Goal: Task Accomplishment & Management: Use online tool/utility

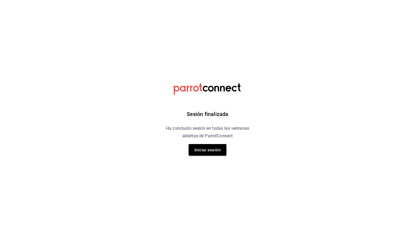
click at [217, 157] on div "Sesión finalizada Ha concluido sesión en todas las ventanas abiertas de ParrotC…" at bounding box center [207, 119] width 136 height 239
click at [219, 154] on button "Iniciar sesión" at bounding box center [207, 150] width 38 height 12
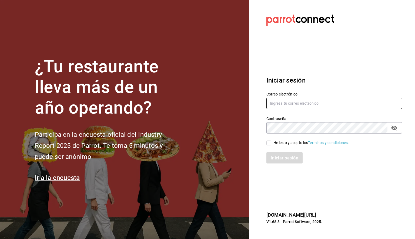
click at [296, 107] on input "text" at bounding box center [333, 103] width 135 height 11
paste input "daniela.aguilera@grupocosteno.com"
type input "daniela.aguilera@grupocosteno.com"
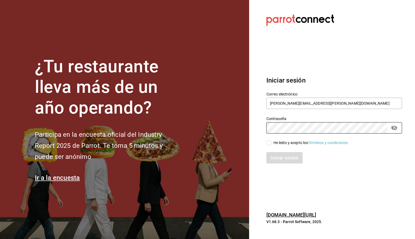
click at [269, 143] on input "He leído y acepto los Términos y condiciones." at bounding box center [268, 143] width 5 height 5
checkbox input "true"
click at [280, 156] on font "Iniciar sesión" at bounding box center [285, 157] width 28 height 5
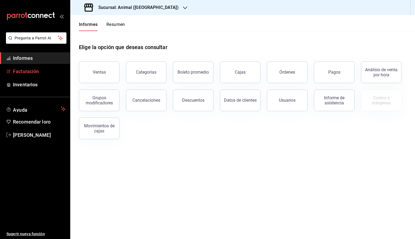
click at [43, 70] on span "Facturación" at bounding box center [39, 71] width 53 height 7
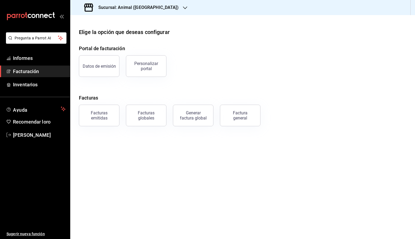
click at [244, 107] on button "Factura general" at bounding box center [240, 116] width 40 height 22
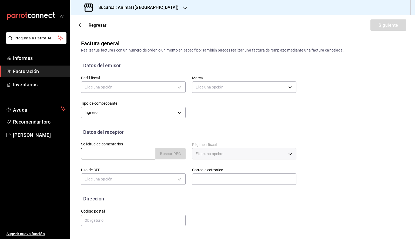
click at [111, 157] on input "text" at bounding box center [118, 153] width 74 height 11
paste input "OMM160510570"
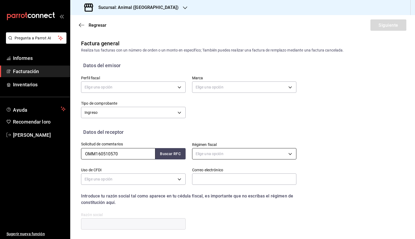
type input "OMM160510570"
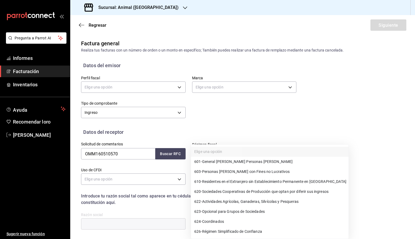
click at [223, 154] on body "Pregunta a Parrot AI Informes Facturación Inventarios Ayuda Recomendar loro [PE…" at bounding box center [207, 119] width 415 height 239
click at [227, 160] on font "General [PERSON_NAME] Personas [PERSON_NAME]" at bounding box center [247, 162] width 91 height 4
type input "601"
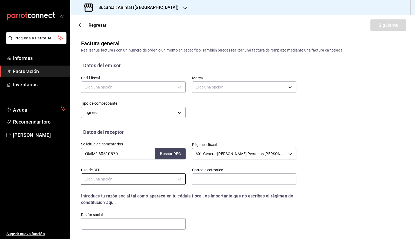
click at [158, 182] on body "Pregunta a Parrot AI Informes Facturación Inventarios Ayuda Recomendar loro [PE…" at bounding box center [207, 119] width 415 height 239
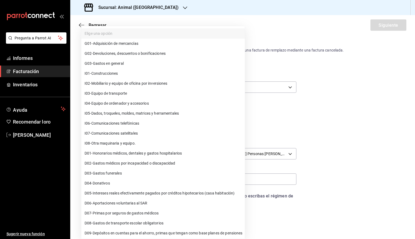
click at [135, 59] on li "G03 - Gastos en general" at bounding box center [162, 64] width 163 height 10
type input "G03"
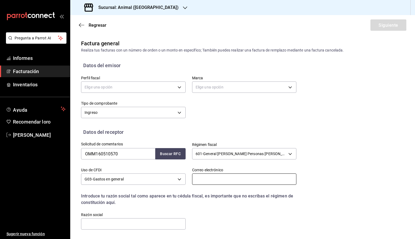
click at [211, 177] on input "text" at bounding box center [244, 179] width 104 height 11
paste input "[EMAIL_ADDRESS][DOMAIN_NAME]"
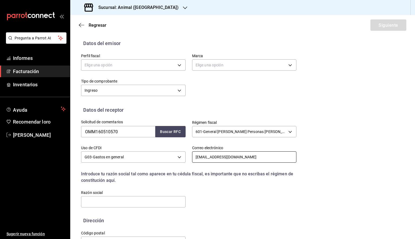
scroll to position [40, 0]
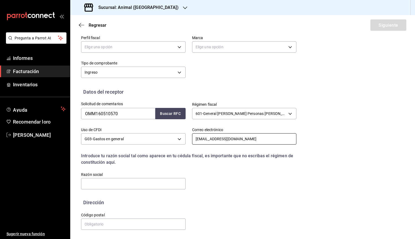
type input "[EMAIL_ADDRESS][DOMAIN_NAME]"
click at [114, 182] on input "text" at bounding box center [133, 183] width 104 height 11
paste input "ODU [GEOGRAPHIC_DATA] MANUFACTURING"
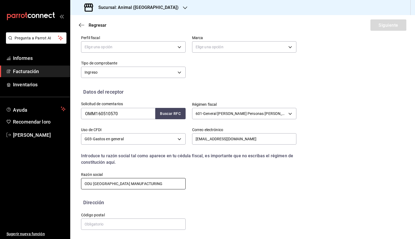
type input "ODU [GEOGRAPHIC_DATA] MANUFACTURING"
click at [105, 225] on input "text" at bounding box center [133, 224] width 104 height 11
paste input "22250"
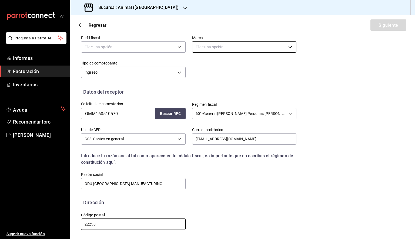
type input "22250"
click at [236, 46] on body "Pregunta a Parrot AI Informes Facturación Inventarios Ayuda Recomendar loro [PE…" at bounding box center [207, 119] width 415 height 239
drag, startPoint x: 179, startPoint y: 40, endPoint x: 173, endPoint y: 45, distance: 7.2
click at [178, 40] on div at bounding box center [207, 119] width 415 height 239
click at [165, 49] on body "Pregunta a Parrot AI Informes Facturación Inventarios Ayuda Recomendar loro [PE…" at bounding box center [207, 119] width 415 height 239
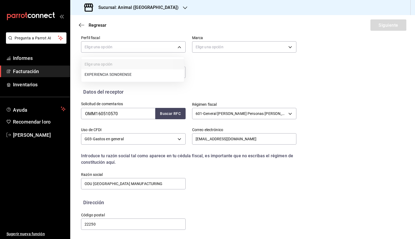
click at [120, 73] on font "EXPERIENCIA SONORENSE" at bounding box center [107, 74] width 47 height 4
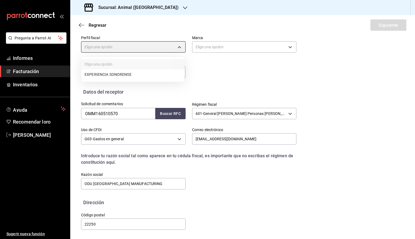
type input "4eecf0a6-27fd-43a5-b94f-e220c369275f"
type input "98bba0fd-3ba1-42e0-bfa8-4188b5c89202"
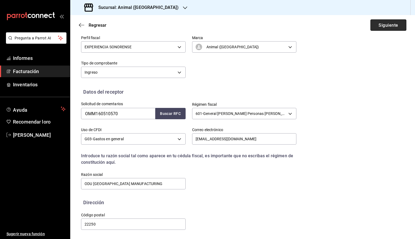
click at [385, 21] on button "Siguiente" at bounding box center [388, 24] width 36 height 11
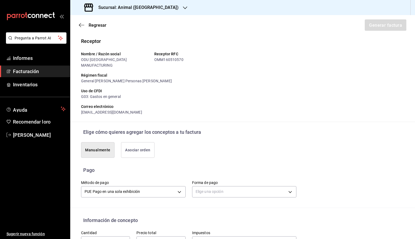
scroll to position [148, 0]
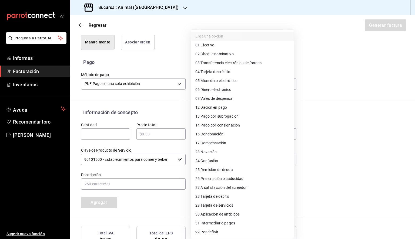
click at [224, 81] on body "Pregunta a Parrot AI Informes Facturación Inventarios Ayuda Recomendar loro [PE…" at bounding box center [207, 119] width 415 height 239
click at [227, 70] on font "Tarjeta de crédito" at bounding box center [214, 72] width 29 height 4
type input "04"
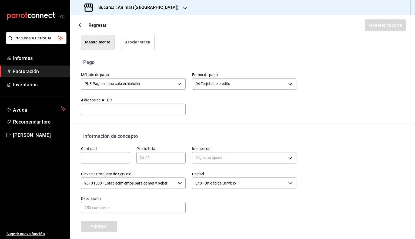
click at [123, 106] on input "text" at bounding box center [133, 109] width 104 height 6
paste input "8153"
type input "8153"
click at [101, 155] on input "text" at bounding box center [105, 158] width 49 height 6
paste input "4448"
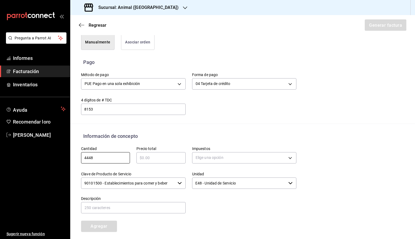
type input "4448"
click at [168, 155] on input "text" at bounding box center [160, 158] width 49 height 6
type input "$4804"
click at [216, 157] on div "Elige una opción" at bounding box center [244, 157] width 104 height 14
click at [218, 154] on body "Pregunta a Parrot AI Informes Facturación Inventarios Ayuda Recomendar loro [PE…" at bounding box center [207, 119] width 415 height 239
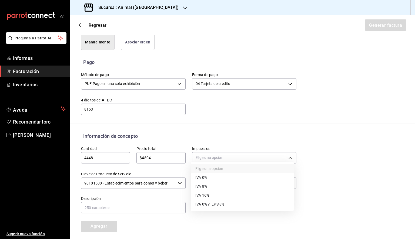
click at [206, 188] on font "IVA 8%" at bounding box center [201, 186] width 12 height 4
type input "IVA_8"
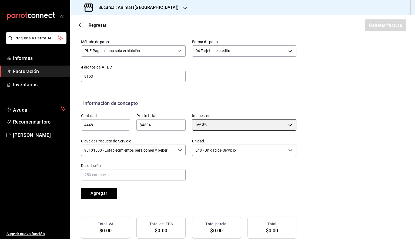
scroll to position [208, 0]
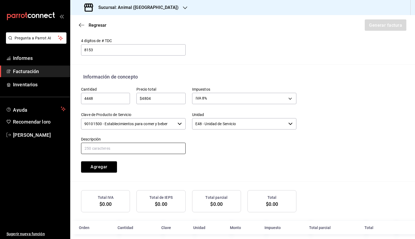
click at [137, 145] on input "text" at bounding box center [133, 148] width 104 height 11
type input "CONSUMO DE RESTAURANTE"
click at [110, 164] on button "Agregar" at bounding box center [99, 166] width 36 height 11
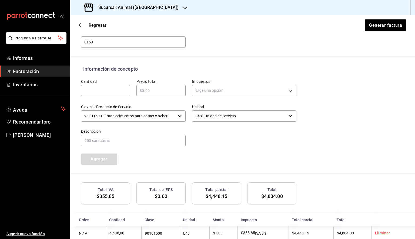
scroll to position [222, 0]
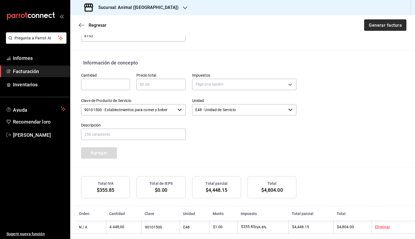
click at [375, 25] on font "Generar factura" at bounding box center [384, 24] width 33 height 5
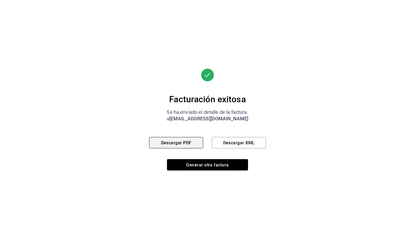
click at [174, 146] on button "Descargar PDF" at bounding box center [176, 142] width 54 height 11
